Goal: Task Accomplishment & Management: Manage account settings

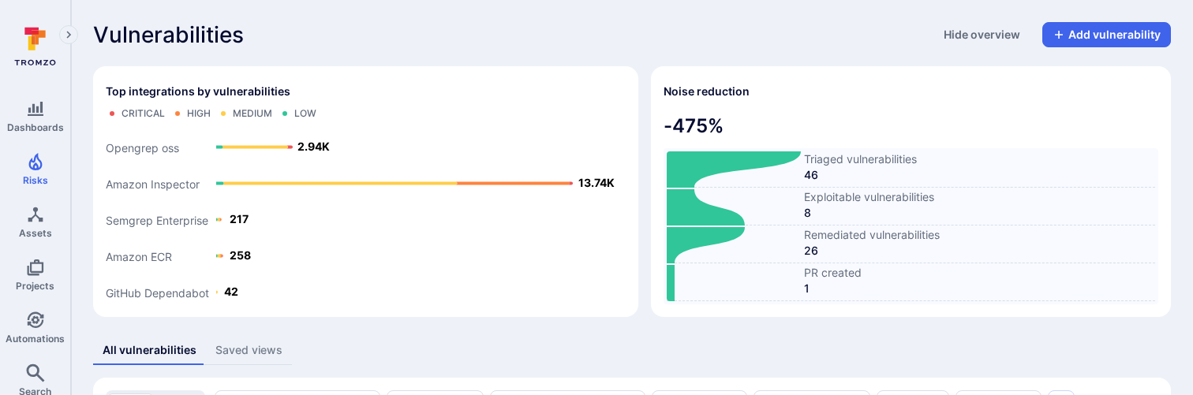
click at [586, 28] on div "Vulnerabilities Hide overview Add vulnerability" at bounding box center [632, 34] width 1078 height 25
click at [827, 228] on span "Remediated vulnerabilities" at bounding box center [979, 235] width 351 height 16
copy span "Remediated vulnerabilities"
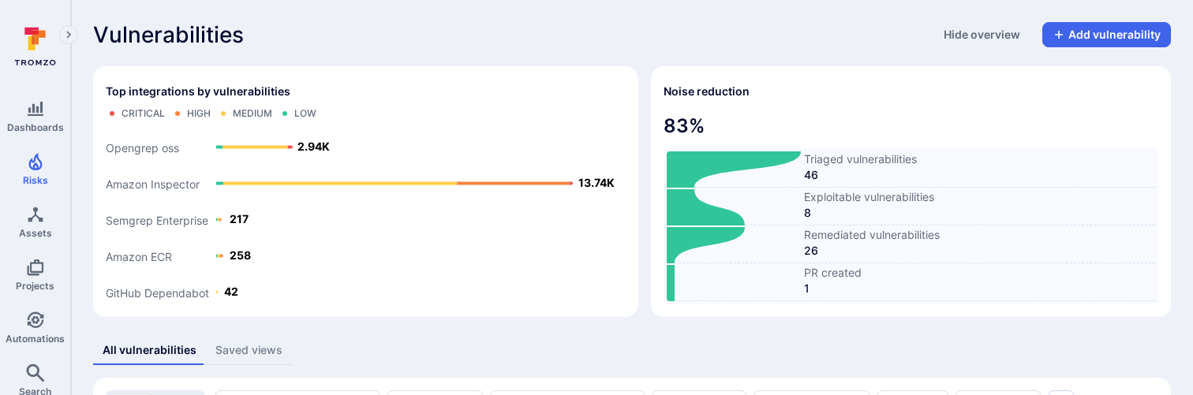
click at [572, 39] on div "Vulnerabilities Hide overview Add vulnerability" at bounding box center [632, 34] width 1078 height 25
click at [690, 45] on div "Vulnerabilities Hide overview Add vulnerability" at bounding box center [632, 34] width 1078 height 25
click at [504, 42] on div "Vulnerabilities Hide overview Add vulnerability" at bounding box center [632, 34] width 1078 height 25
click at [826, 310] on section "Noise reduction 83 % Triaged vulnerabilities 46 Exploitable vulnerabilities 8 H…" at bounding box center [911, 191] width 520 height 251
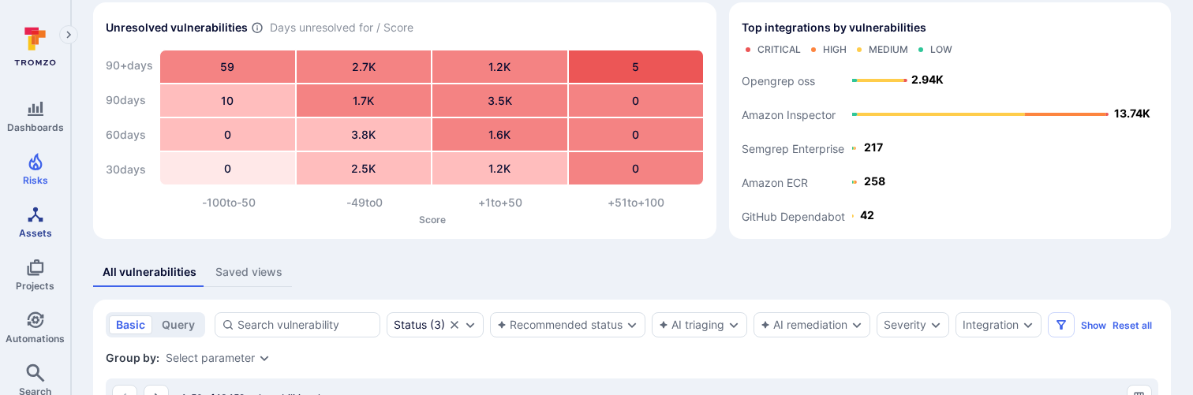
scroll to position [120, 0]
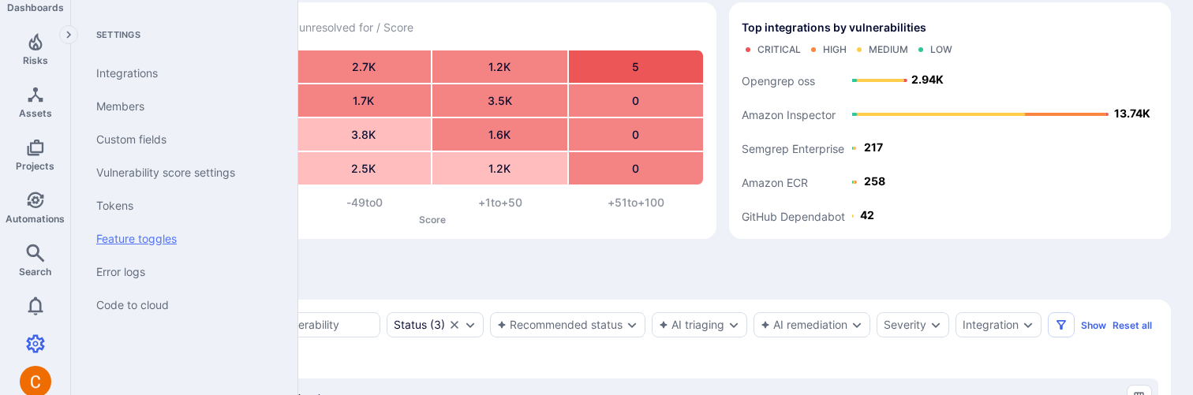
click at [141, 236] on link "Feature toggles" at bounding box center [181, 238] width 195 height 33
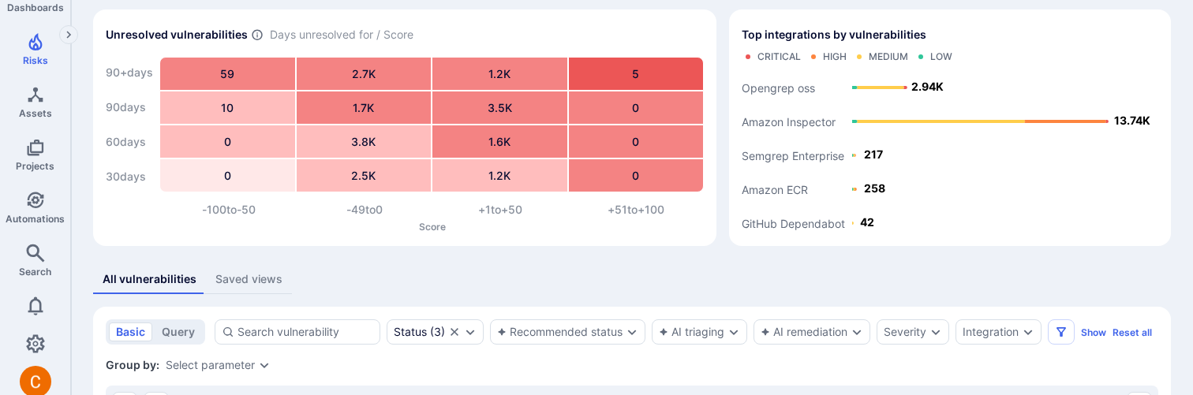
scroll to position [58, 0]
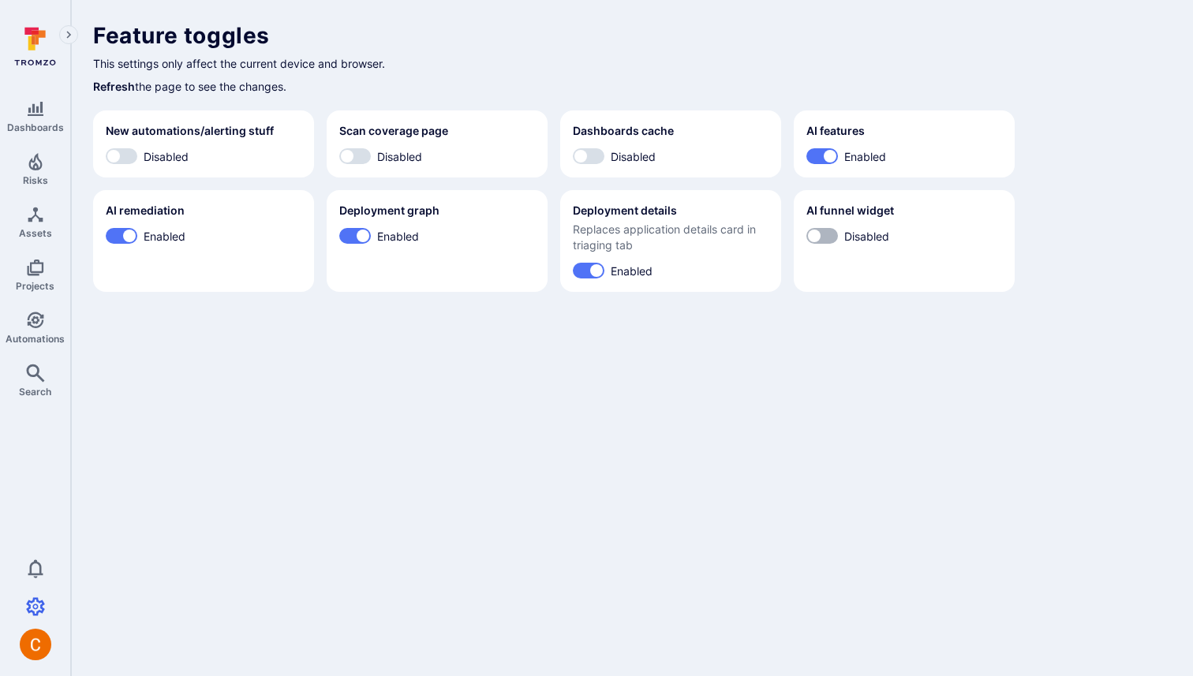
click at [825, 232] on input "Disabled" at bounding box center [813, 236] width 47 height 16
checkbox input "true"
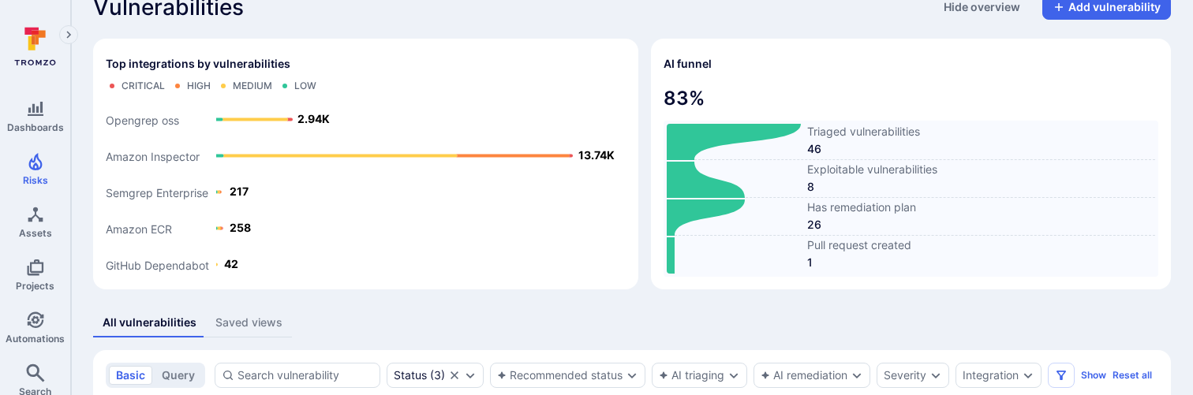
scroll to position [16, 0]
